Goal: Task Accomplishment & Management: Complete application form

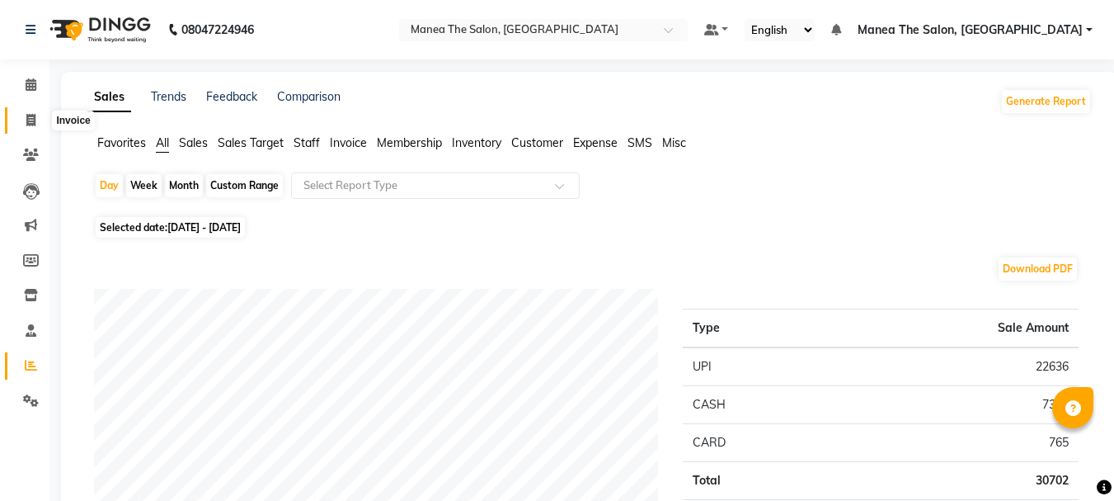
click at [35, 115] on icon at bounding box center [30, 120] width 9 height 12
select select "service"
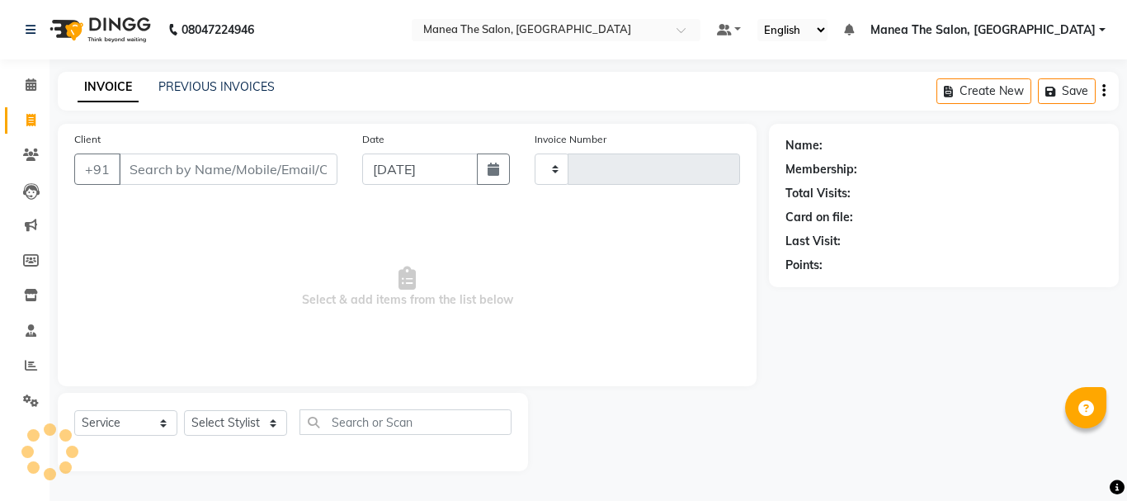
type input "2026"
select select "7351"
click at [162, 167] on input "Client" at bounding box center [228, 168] width 219 height 31
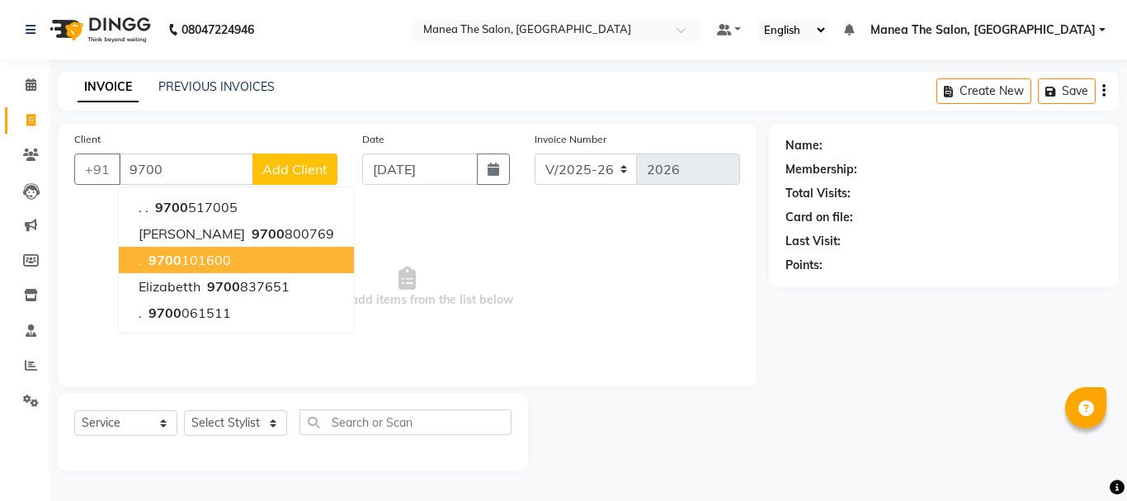
click at [197, 250] on button ". 9700 101600" at bounding box center [236, 260] width 235 height 26
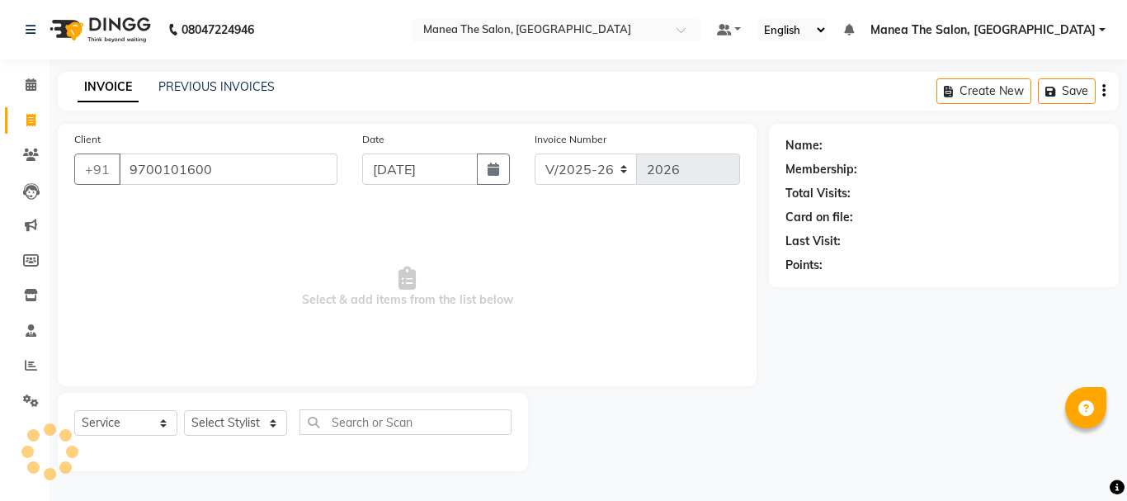
type input "9700101600"
drag, startPoint x: 258, startPoint y: 413, endPoint x: 252, endPoint y: 425, distance: 13.3
click at [258, 413] on select "Select Stylist [PERSON_NAME] Divya [PERSON_NAME] Renuka [PERSON_NAME]" at bounding box center [235, 423] width 103 height 26
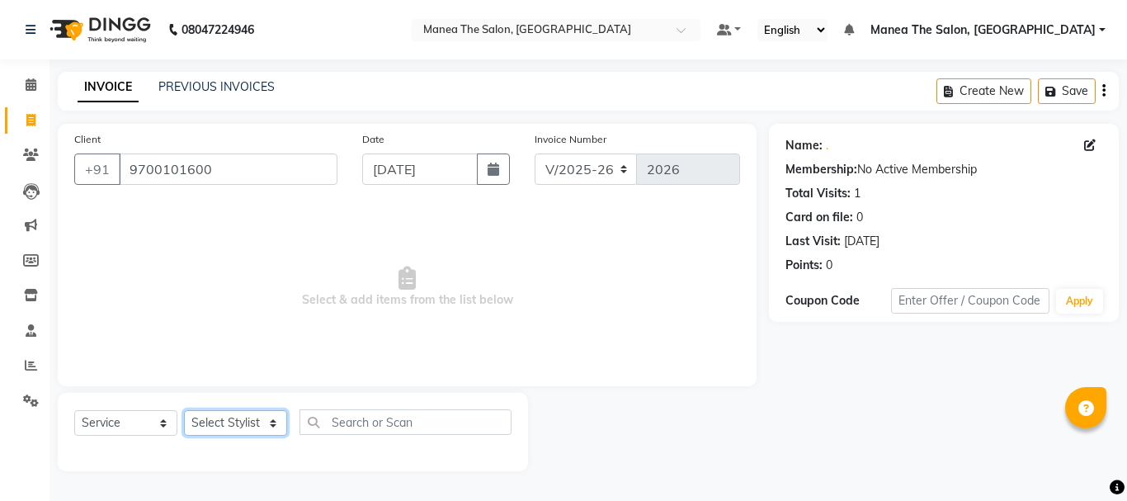
select select "63576"
click at [184, 410] on select "Select Stylist [PERSON_NAME] Divya [PERSON_NAME] Renuka [PERSON_NAME]" at bounding box center [235, 423] width 103 height 26
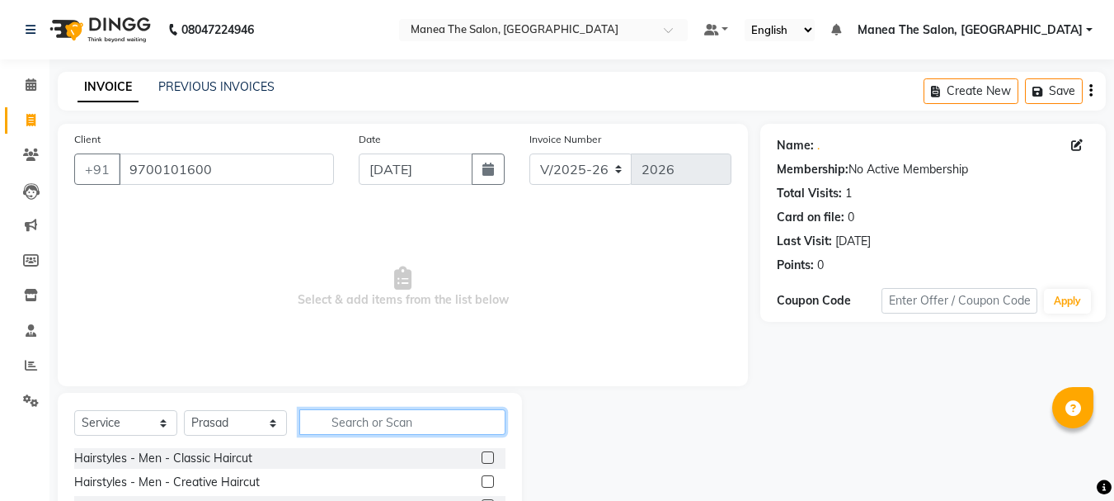
click at [354, 423] on input "text" at bounding box center [402, 422] width 206 height 26
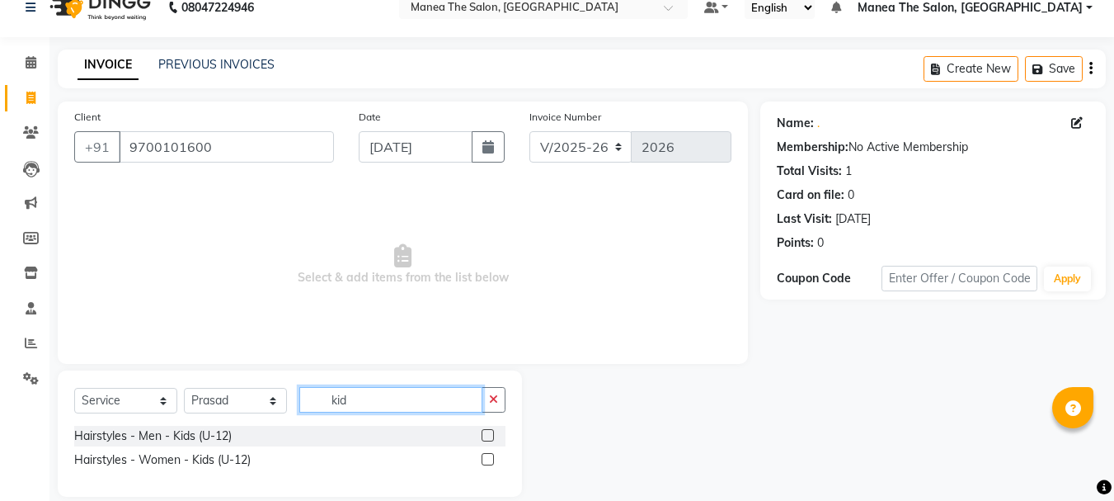
scroll to position [43, 0]
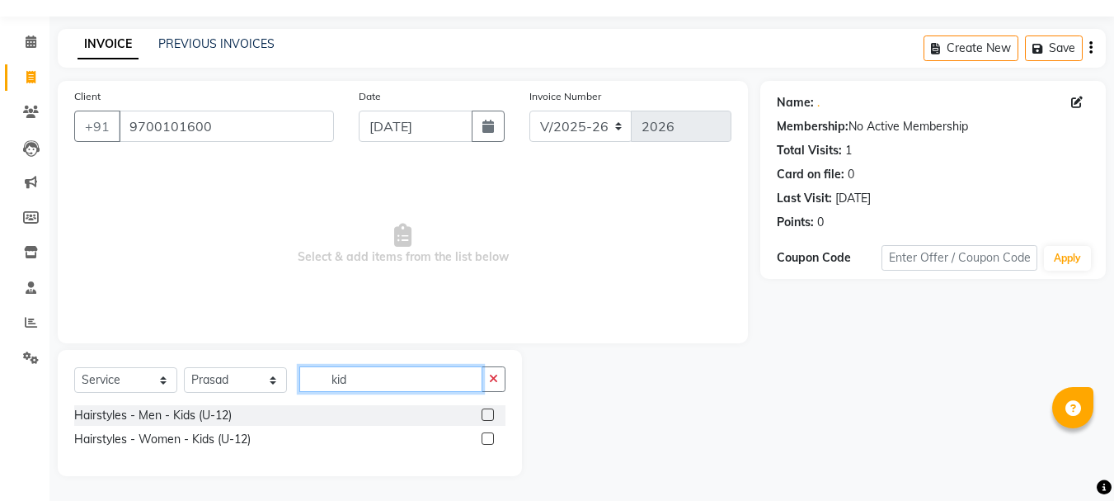
type input "kid"
click at [487, 436] on label at bounding box center [488, 438] width 12 height 12
click at [487, 436] on input "checkbox" at bounding box center [487, 439] width 11 height 11
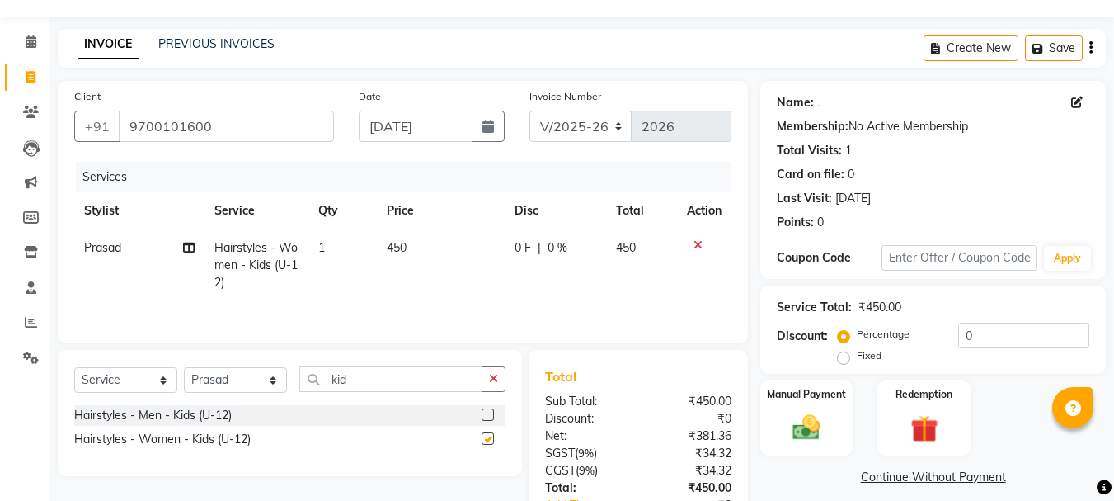
checkbox input "false"
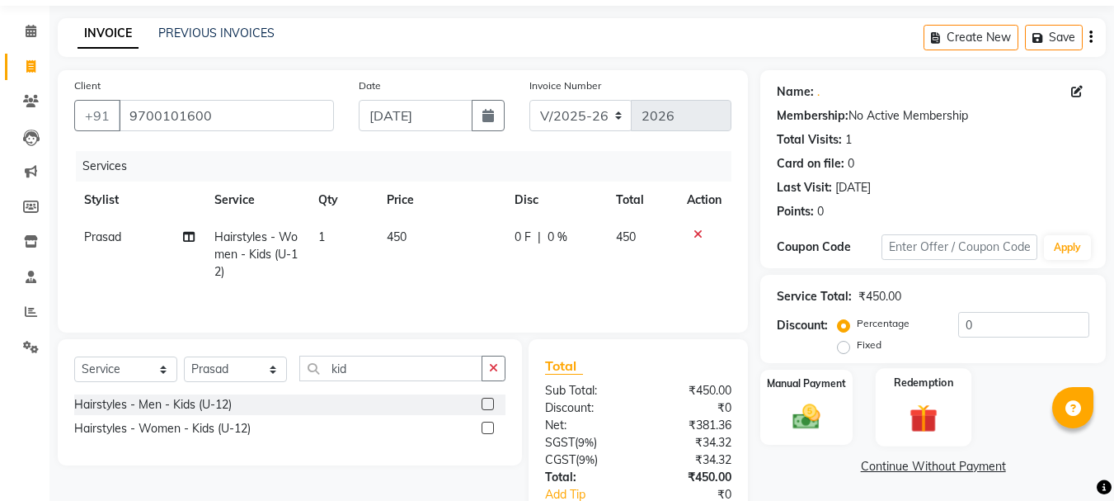
scroll to position [82, 0]
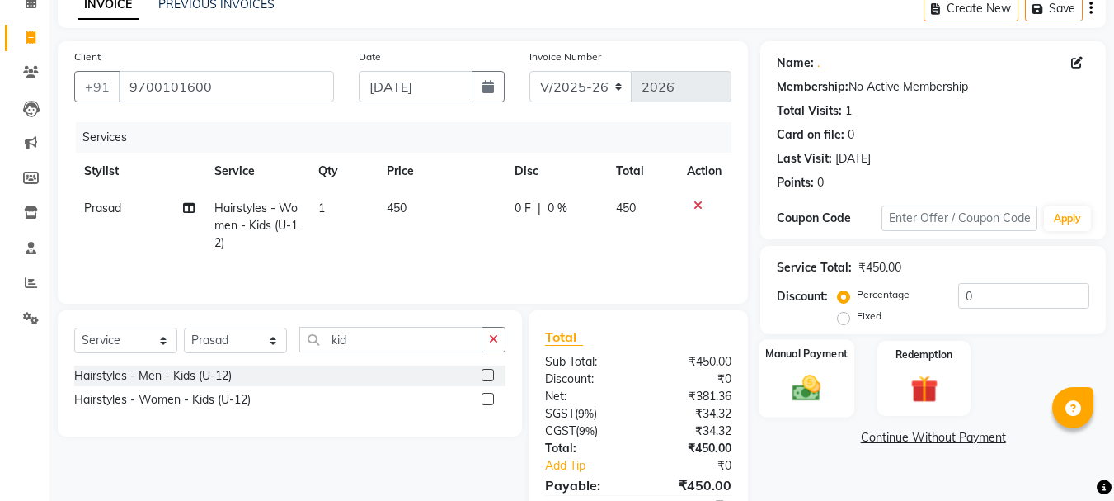
click at [808, 368] on div "Manual Payment" at bounding box center [807, 378] width 97 height 78
click at [1016, 440] on span "CASH" at bounding box center [1013, 438] width 35 height 19
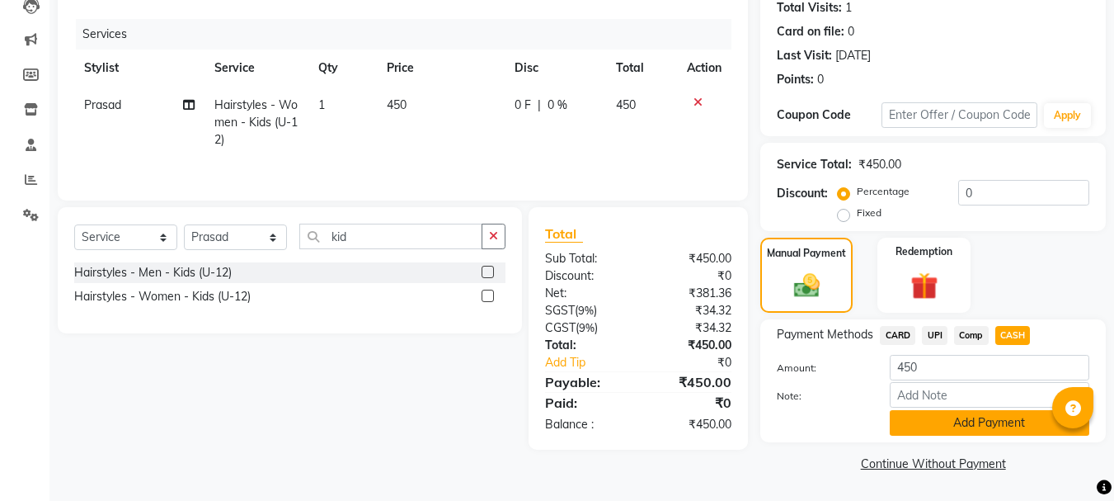
click at [969, 421] on button "Add Payment" at bounding box center [990, 423] width 200 height 26
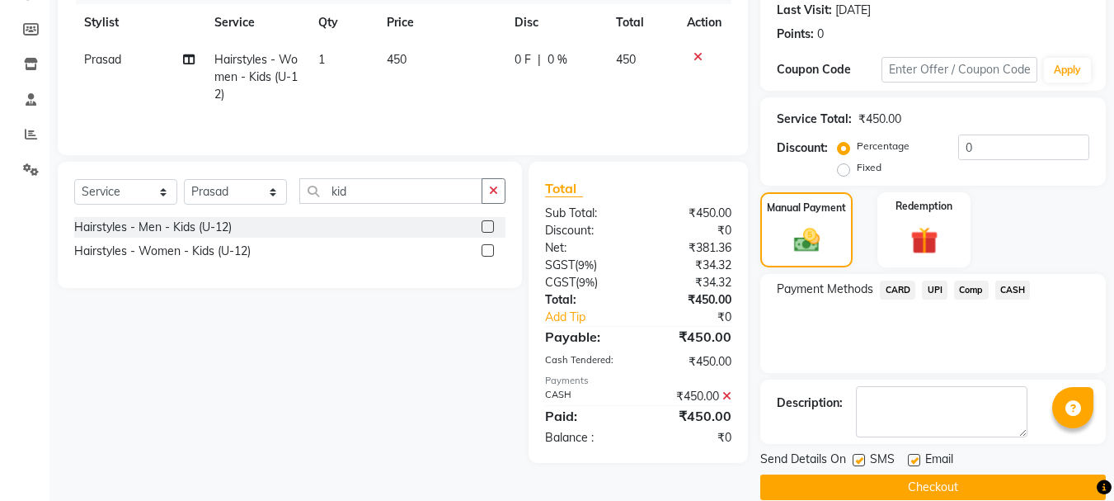
scroll to position [255, 0]
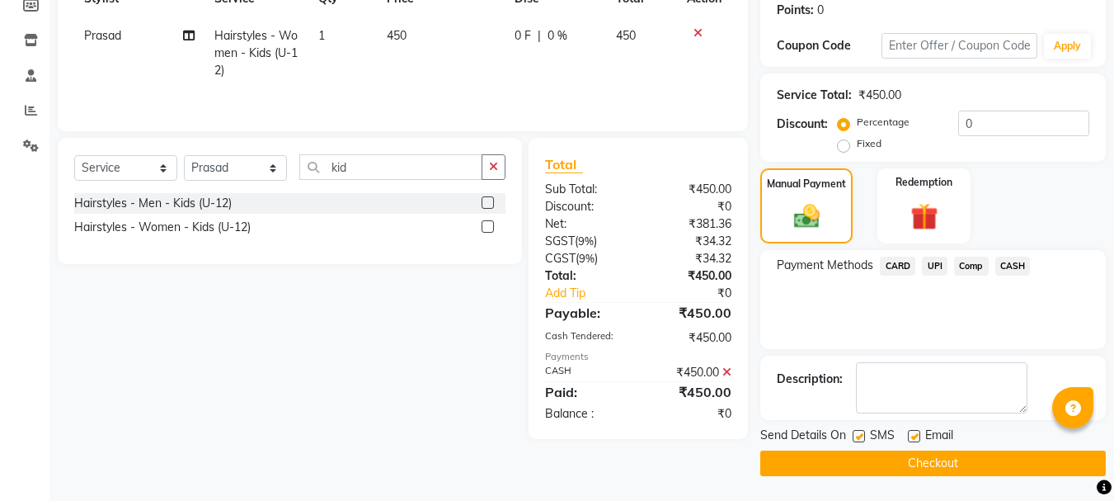
click at [982, 454] on button "Checkout" at bounding box center [934, 463] width 346 height 26
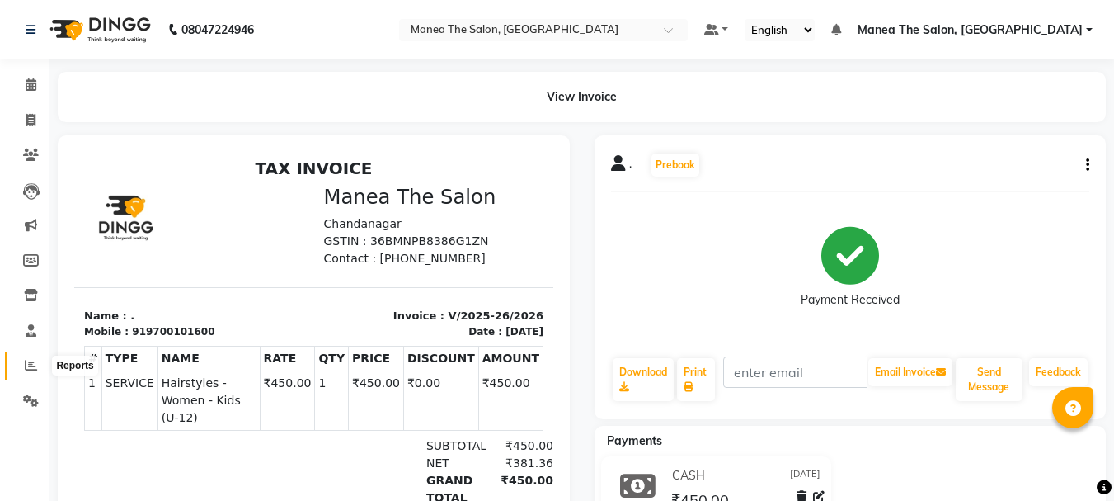
click at [39, 360] on span at bounding box center [30, 365] width 29 height 19
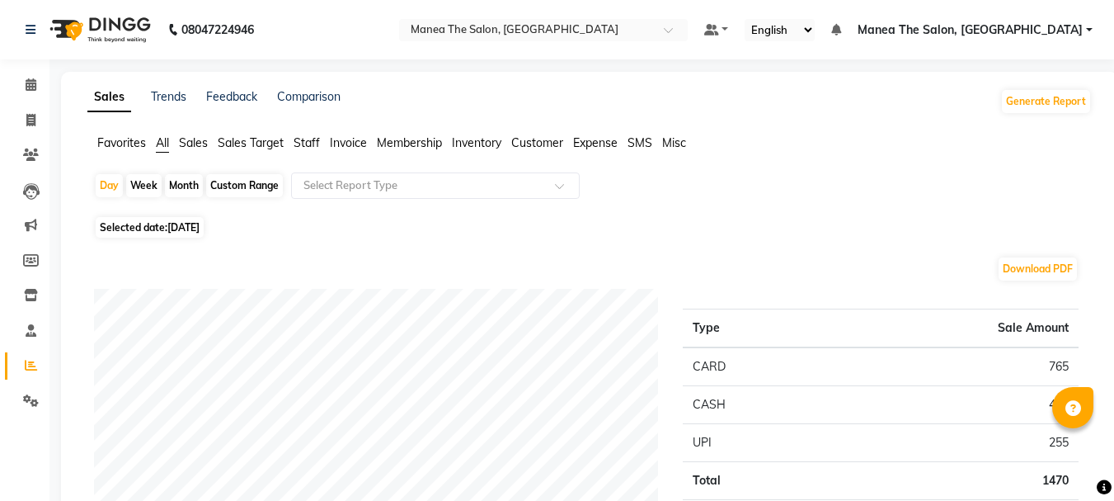
click at [179, 183] on div "Month" at bounding box center [184, 185] width 38 height 23
select select "9"
select select "2025"
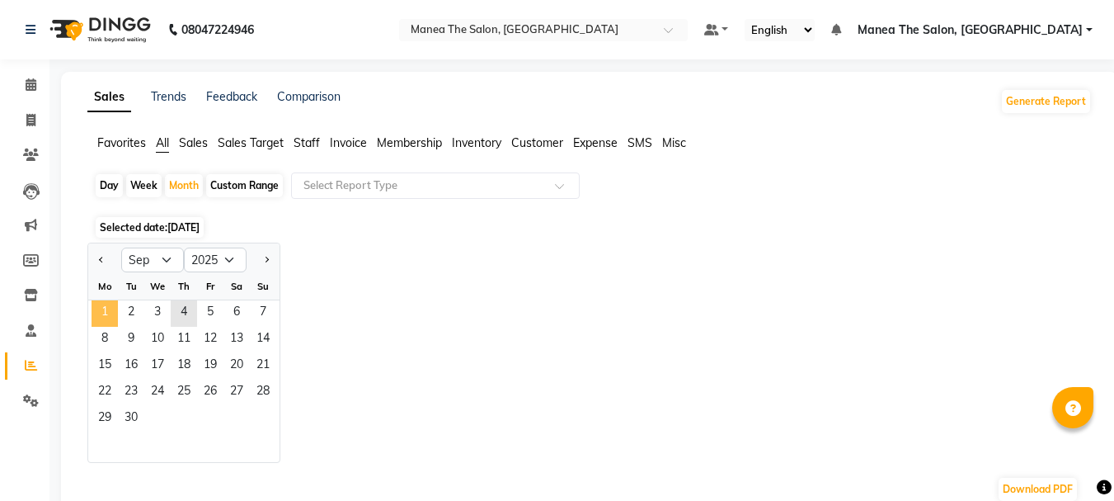
click at [117, 318] on span "1" at bounding box center [105, 313] width 26 height 26
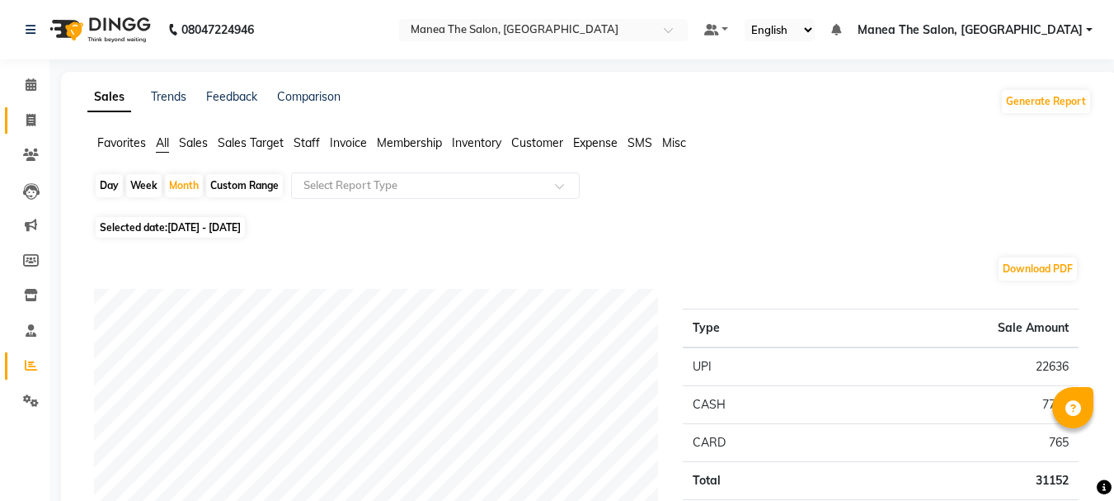
click at [35, 133] on link "Invoice" at bounding box center [25, 120] width 40 height 27
select select "service"
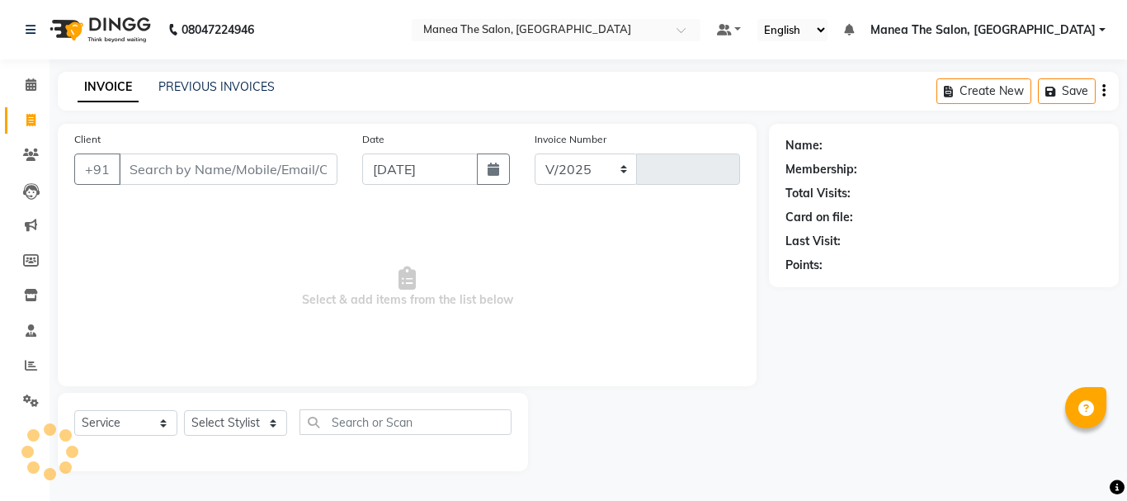
select select "7351"
type input "2027"
click at [32, 366] on icon at bounding box center [31, 365] width 12 height 12
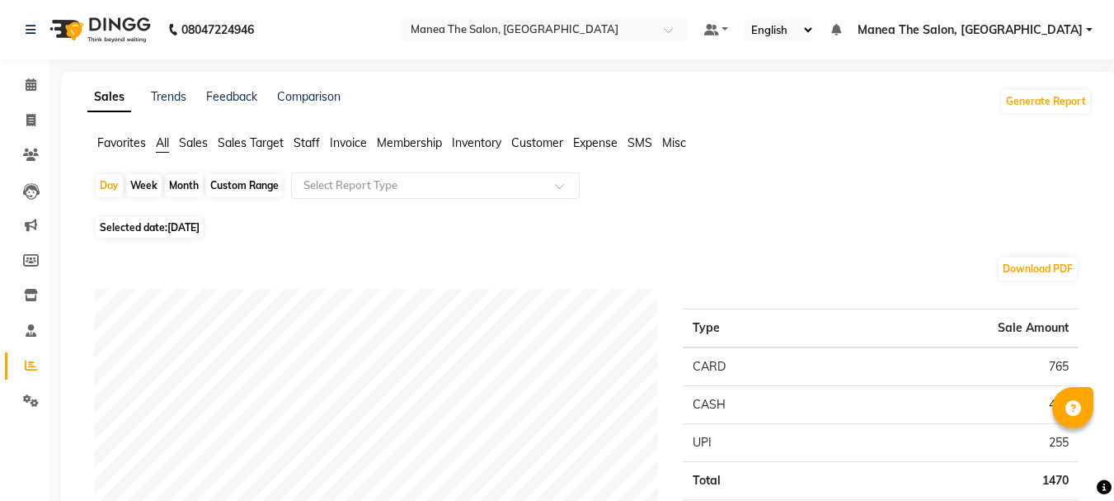
click at [186, 188] on div "Month" at bounding box center [184, 185] width 38 height 23
select select "9"
select select "2025"
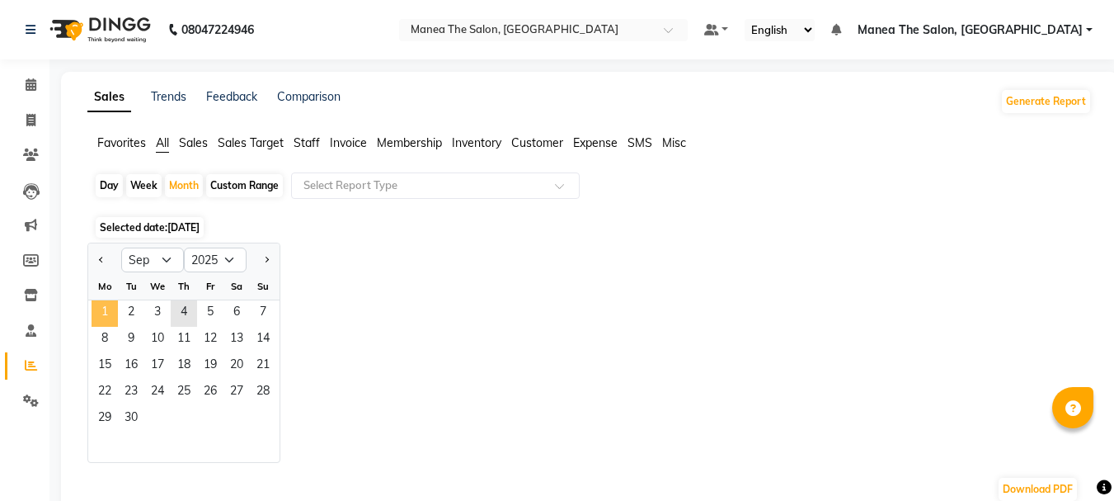
click at [102, 318] on span "1" at bounding box center [105, 313] width 26 height 26
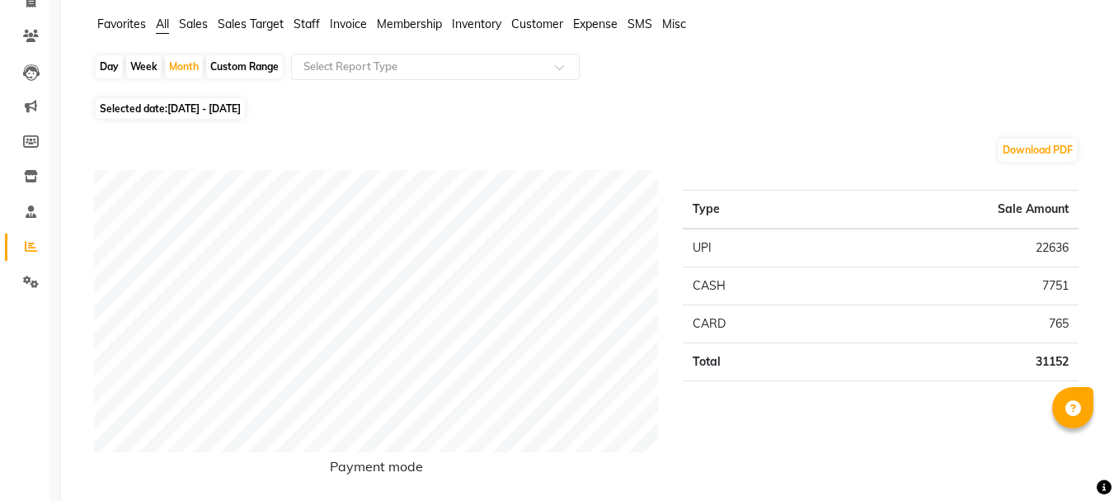
scroll to position [82, 0]
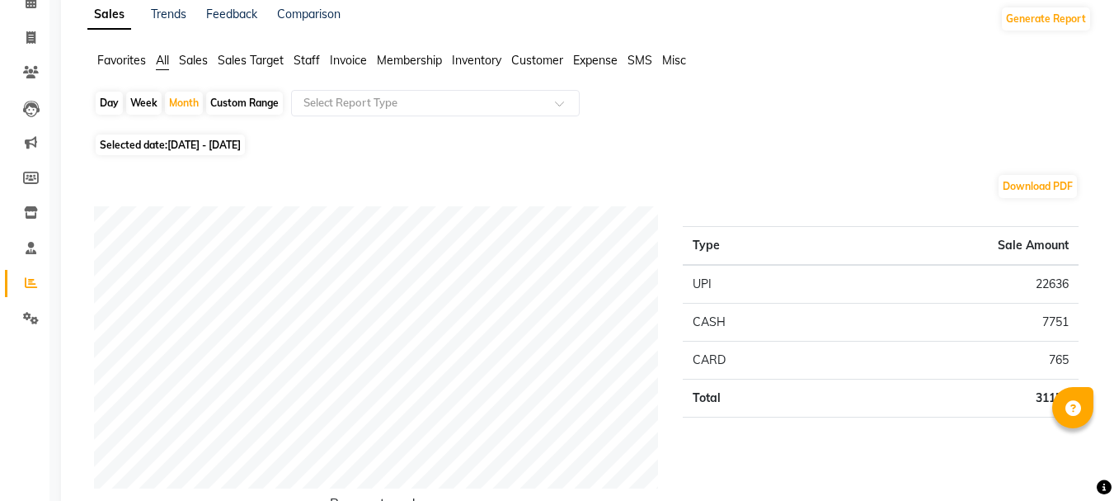
click at [118, 113] on div "Day" at bounding box center [109, 103] width 27 height 23
select select "9"
select select "2025"
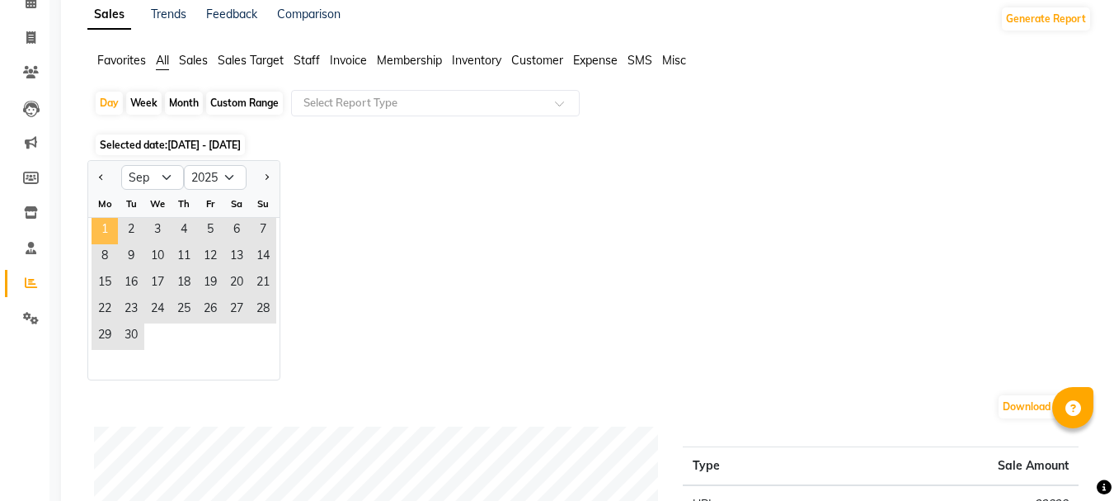
click at [114, 224] on span "1" at bounding box center [105, 231] width 26 height 26
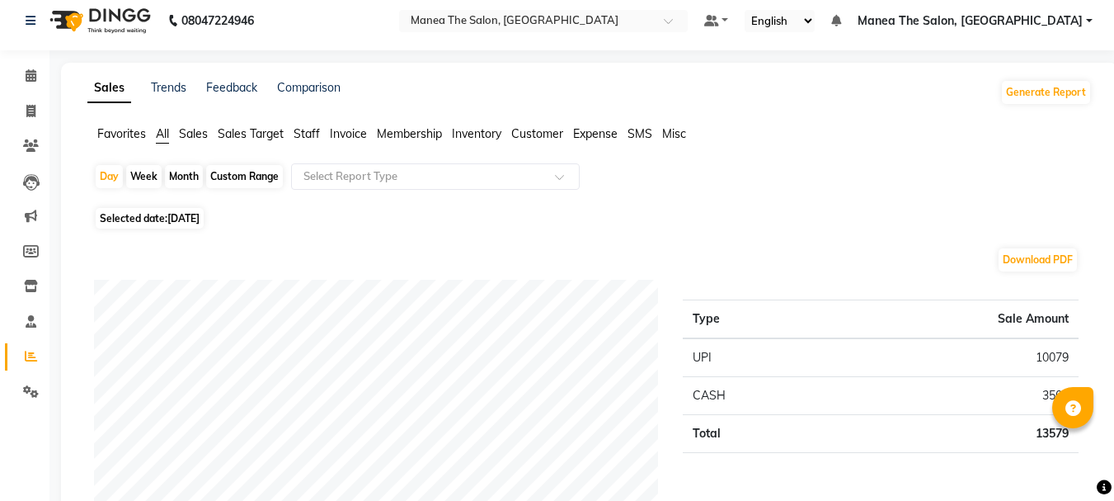
scroll to position [0, 0]
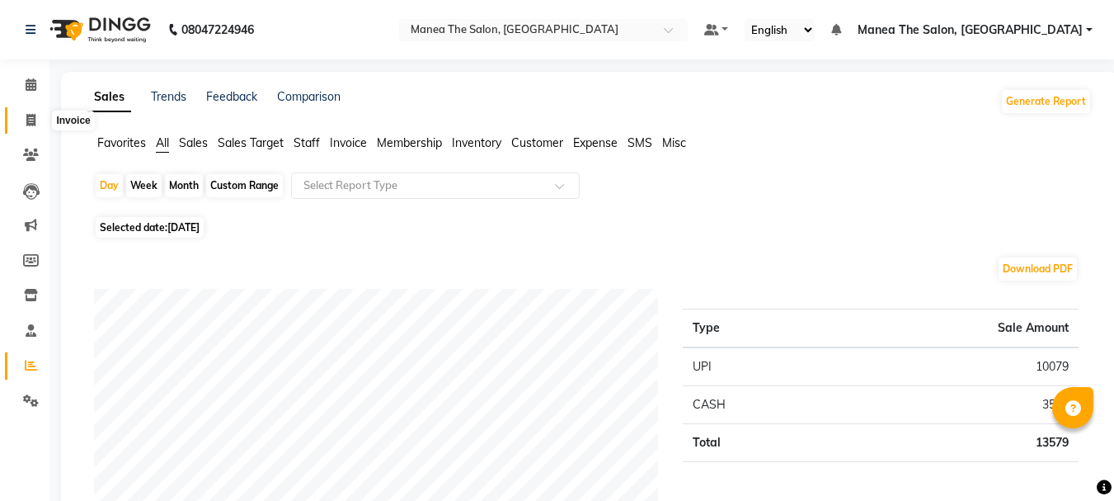
click at [25, 122] on span at bounding box center [30, 120] width 29 height 19
select select "service"
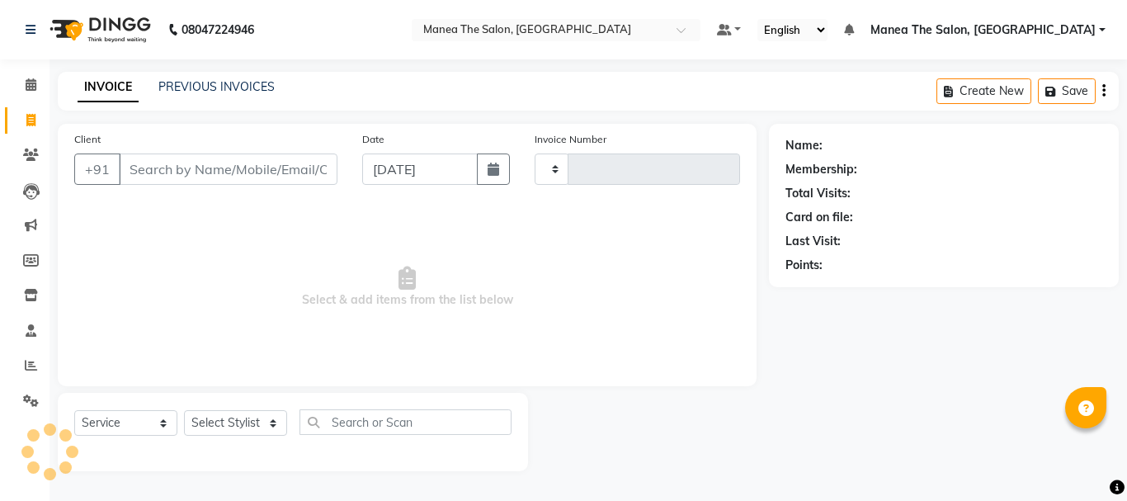
type input "2027"
select select "7351"
click at [21, 371] on span at bounding box center [30, 365] width 29 height 19
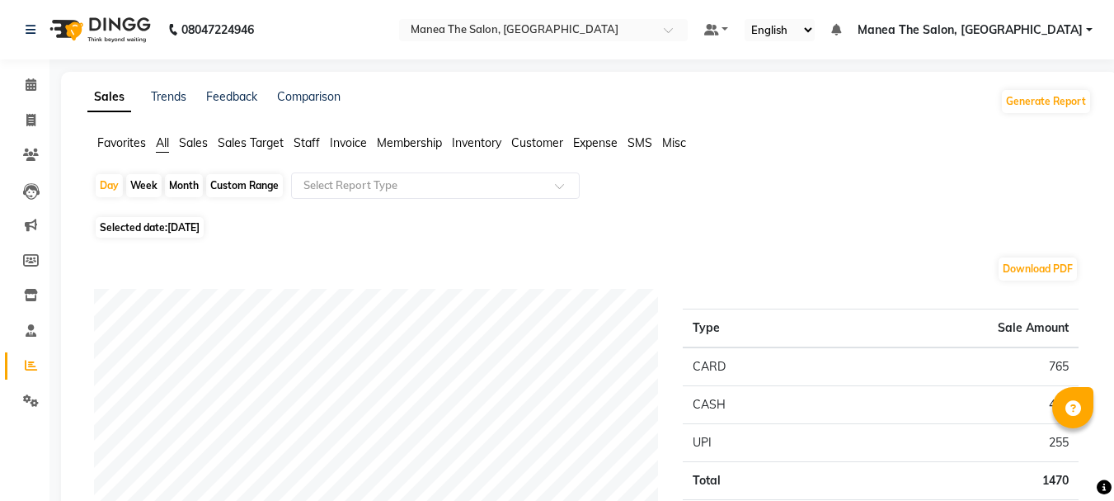
click at [183, 186] on div "Month" at bounding box center [184, 185] width 38 height 23
select select "9"
select select "2025"
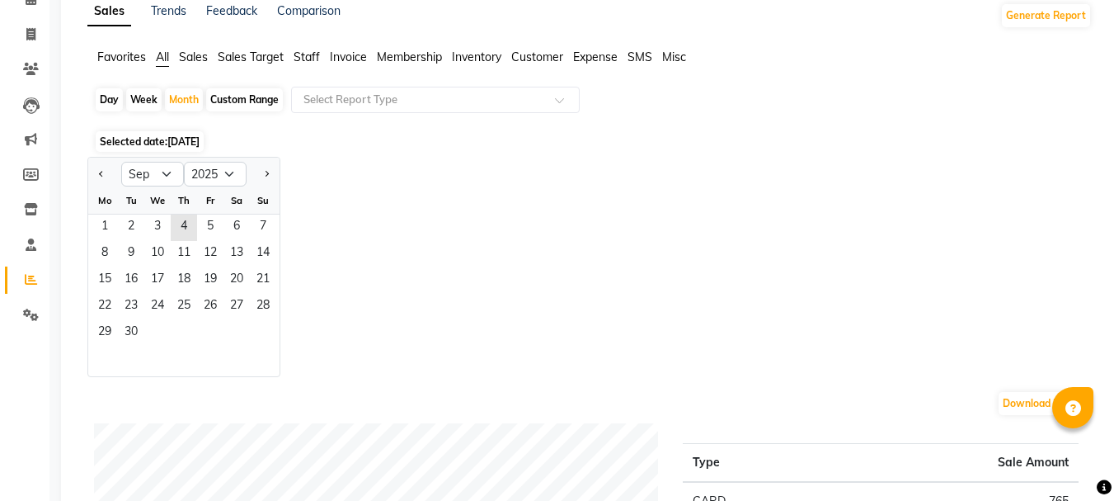
scroll to position [165, 0]
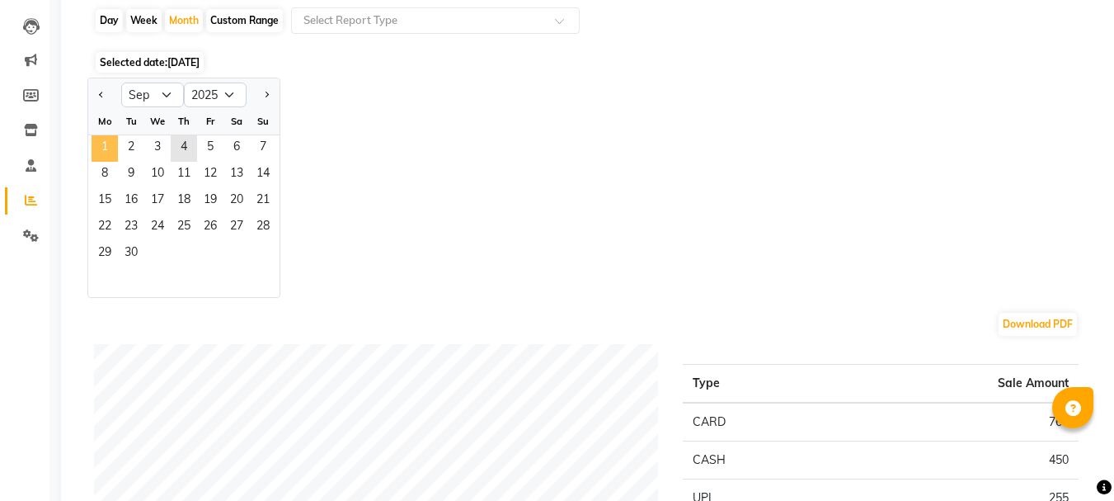
click at [111, 155] on span "1" at bounding box center [105, 148] width 26 height 26
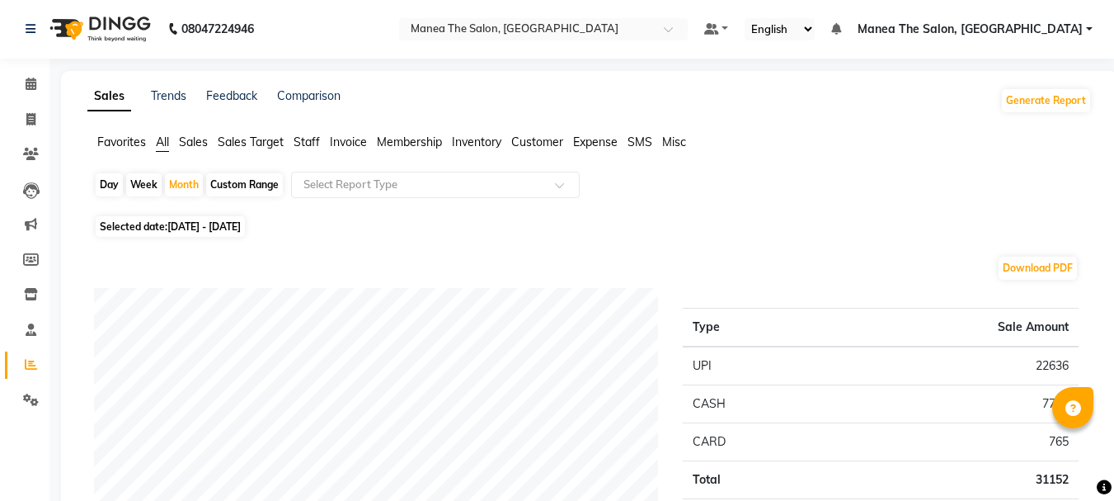
scroll to position [0, 0]
click at [26, 116] on icon at bounding box center [30, 120] width 9 height 12
select select "service"
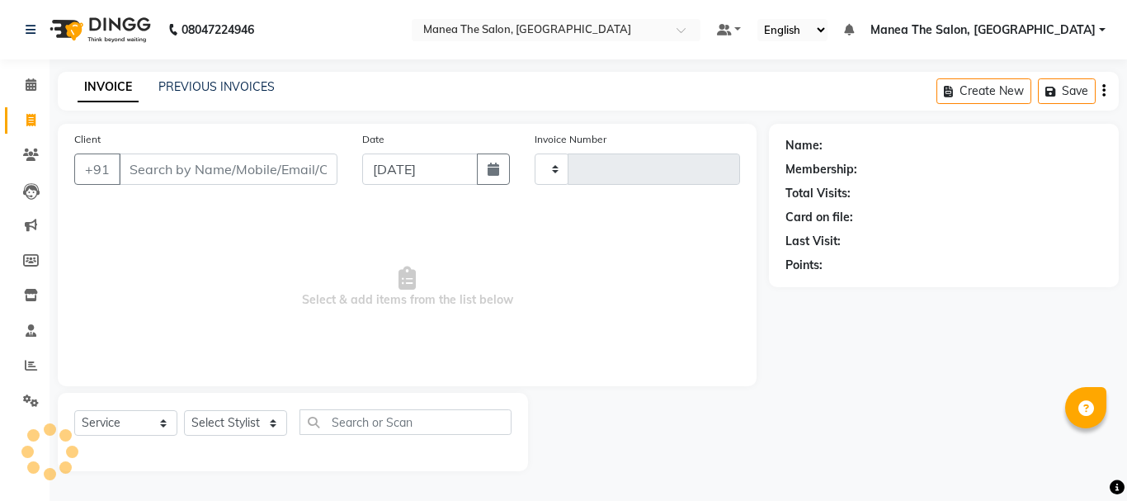
type input "2027"
select select "7351"
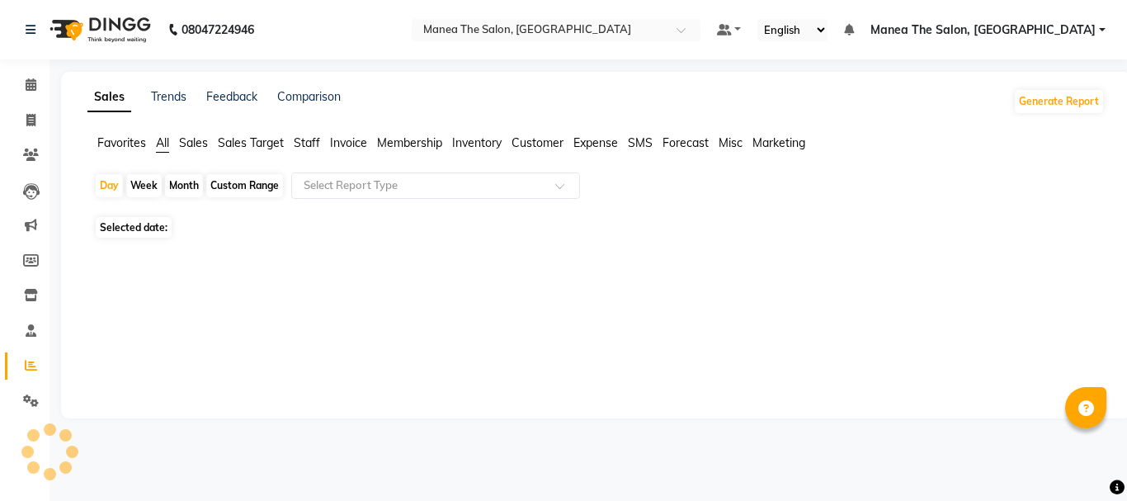
click at [896, 114] on div "Sales Trends Feedback Comparison Generate Report" at bounding box center [596, 101] width 1037 height 26
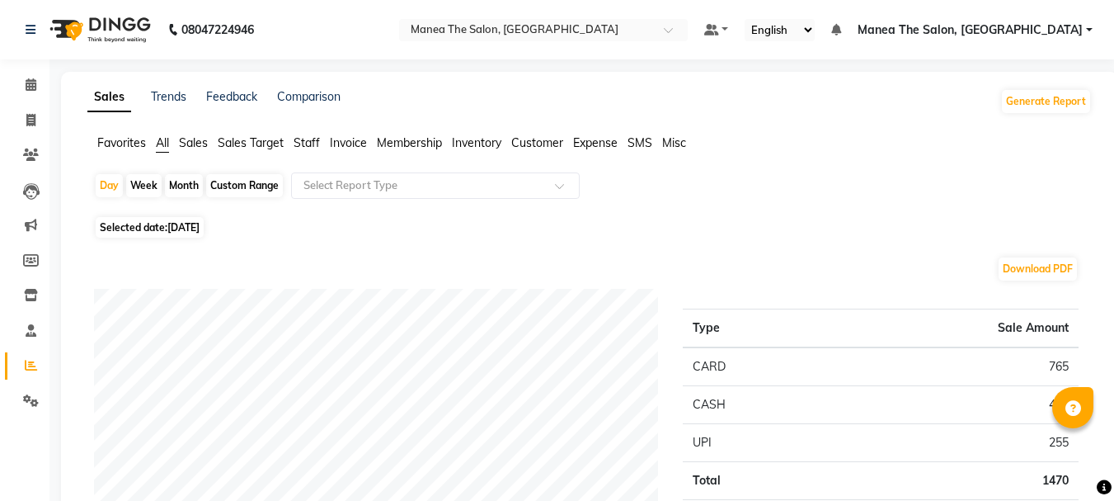
drag, startPoint x: 896, startPoint y: 114, endPoint x: 480, endPoint y: 247, distance: 436.4
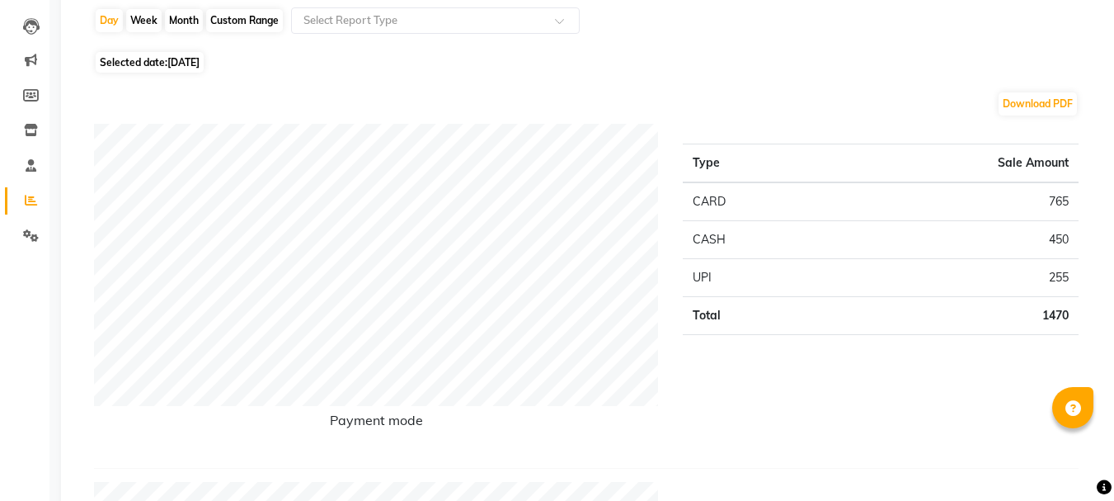
scroll to position [82, 0]
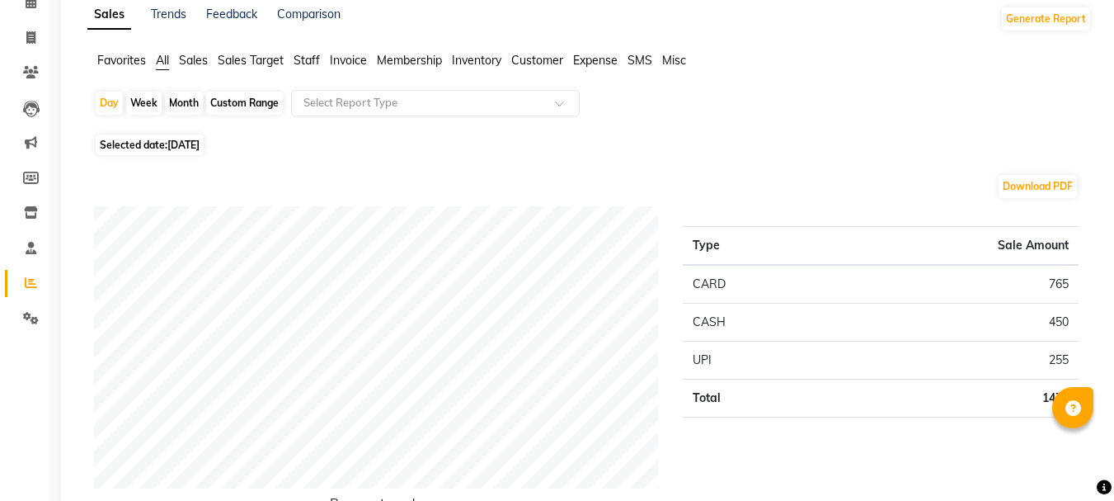
click at [198, 102] on div "Month" at bounding box center [184, 103] width 38 height 23
select select "9"
select select "2025"
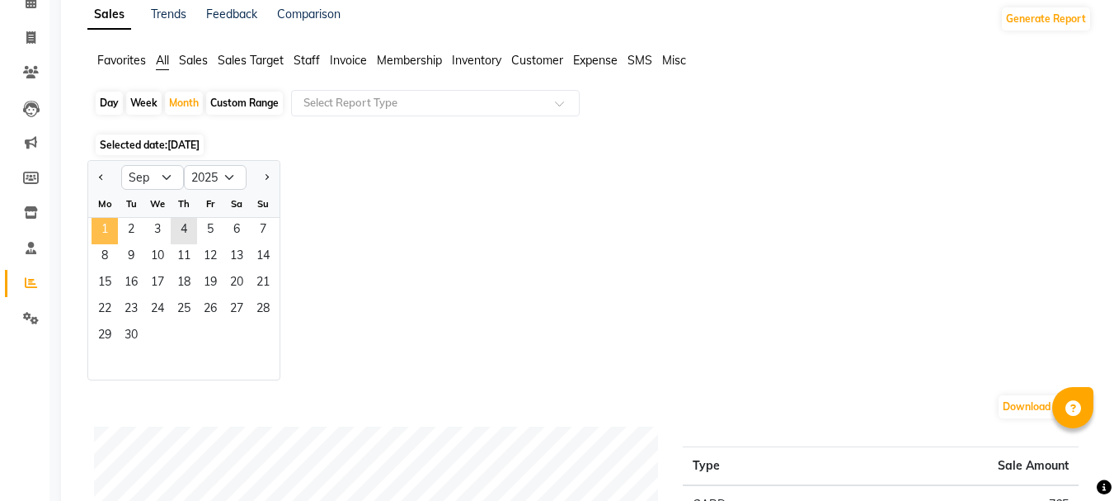
click at [117, 230] on span "1" at bounding box center [105, 231] width 26 height 26
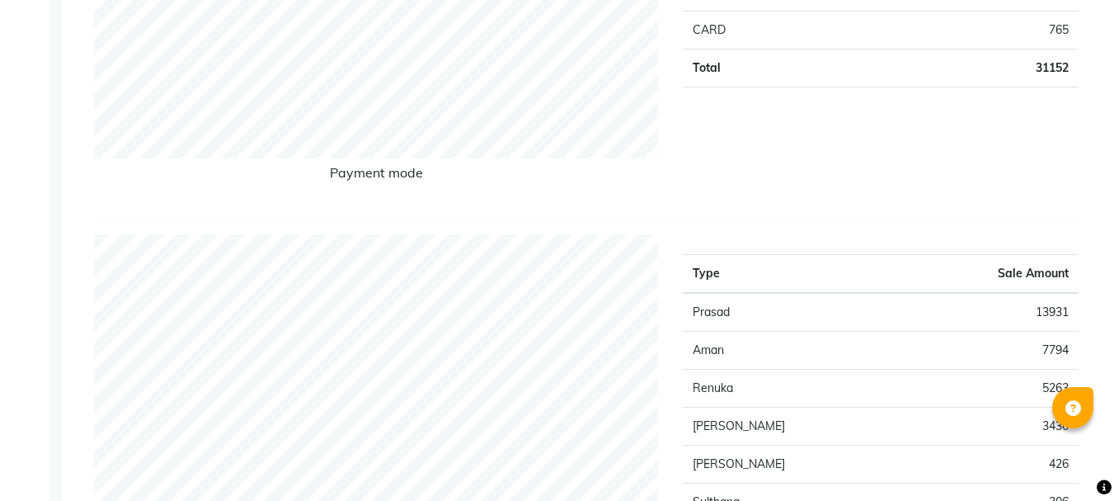
scroll to position [660, 0]
